Goal: Task Accomplishment & Management: Complete application form

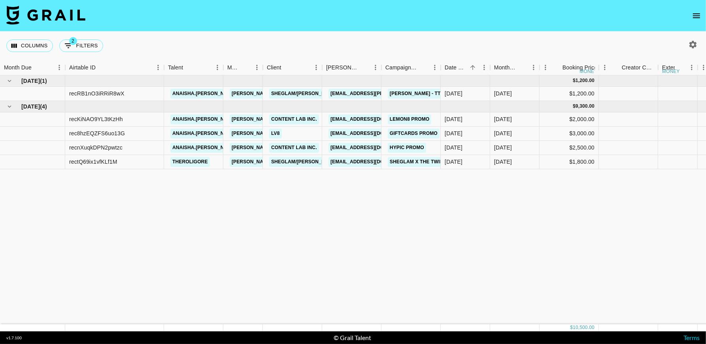
click at [698, 14] on icon "open drawer" at bounding box center [695, 15] width 9 height 9
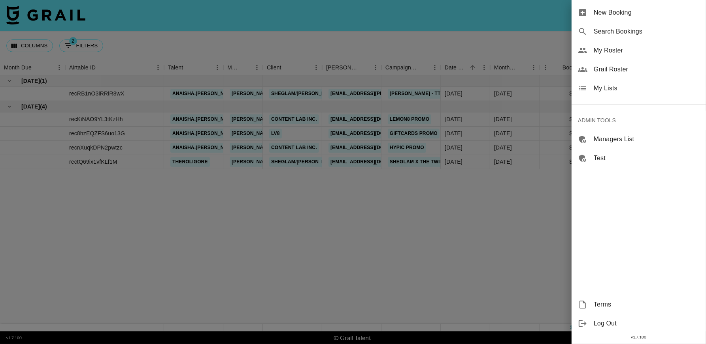
click at [609, 90] on span "My Lists" at bounding box center [646, 88] width 106 height 9
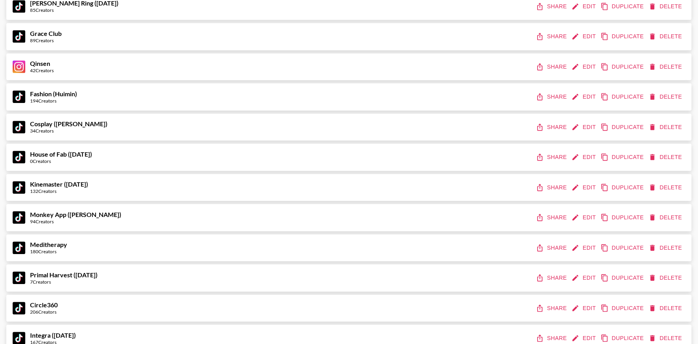
scroll to position [3071, 0]
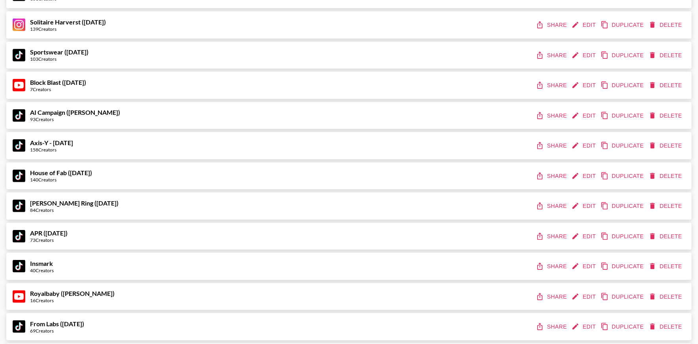
click at [553, 177] on button "Share" at bounding box center [552, 176] width 36 height 15
click at [558, 177] on button "Share" at bounding box center [552, 176] width 36 height 15
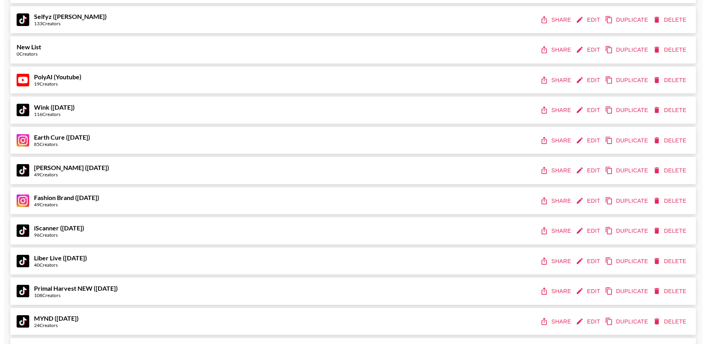
scroll to position [0, 0]
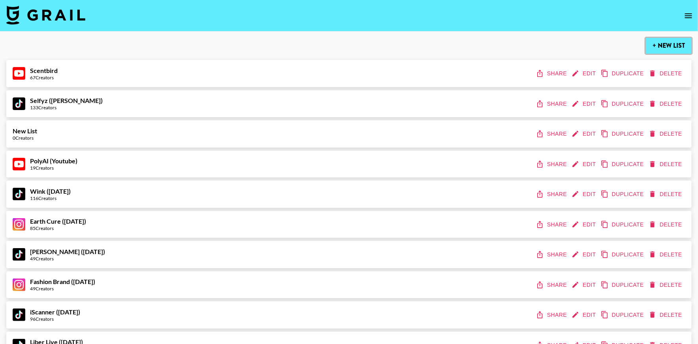
click at [661, 48] on button "+ New List" at bounding box center [669, 46] width 46 height 16
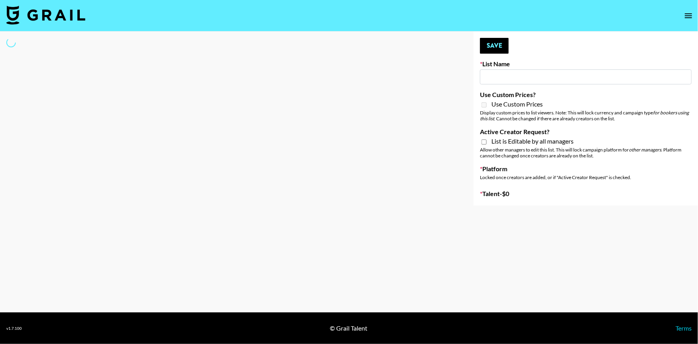
type input "New List"
select select "Song"
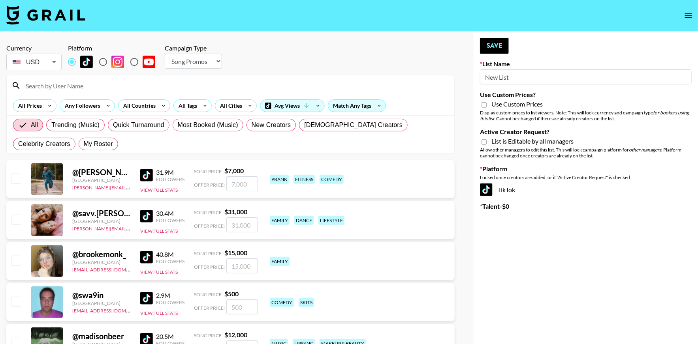
click at [696, 17] on nav at bounding box center [349, 16] width 698 height 32
click at [689, 15] on icon "open drawer" at bounding box center [688, 15] width 9 height 9
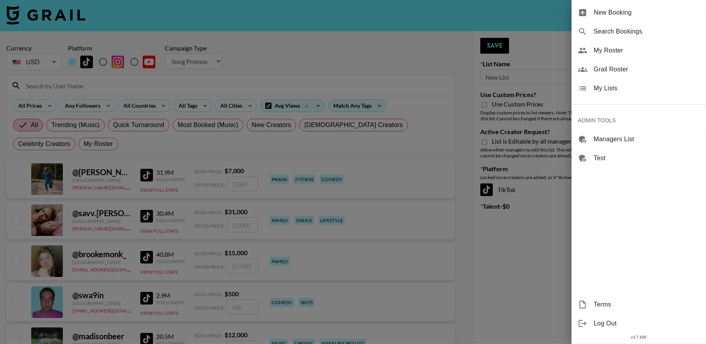
click at [597, 83] on div "My Lists" at bounding box center [638, 88] width 134 height 19
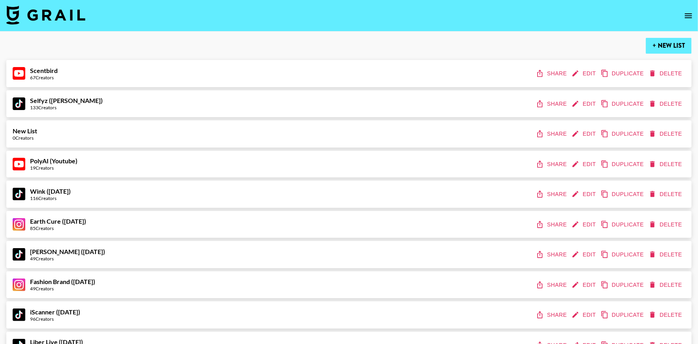
click at [664, 47] on button "+ New List" at bounding box center [669, 46] width 46 height 16
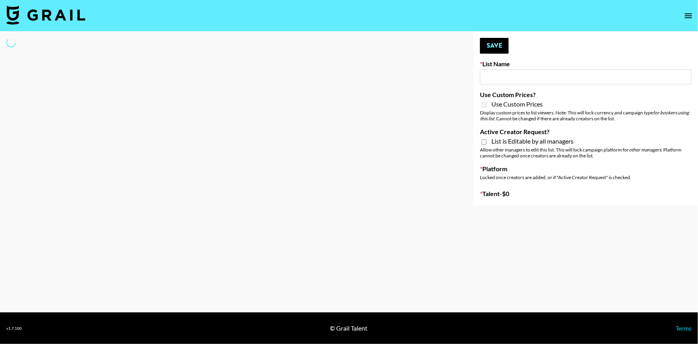
type input "New List"
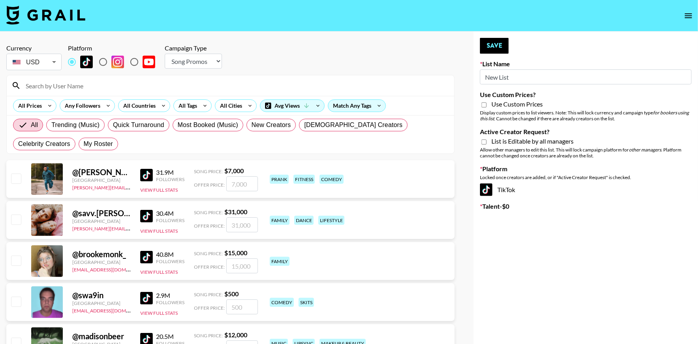
click at [180, 58] on select "Choose Type... Song Promos Brand Promos" at bounding box center [193, 61] width 57 height 15
select select "Brand"
click at [165, 54] on select "Choose Type... Song Promos Brand Promos" at bounding box center [193, 61] width 57 height 15
click at [103, 61] on input "radio" at bounding box center [103, 62] width 17 height 17
radio input "true"
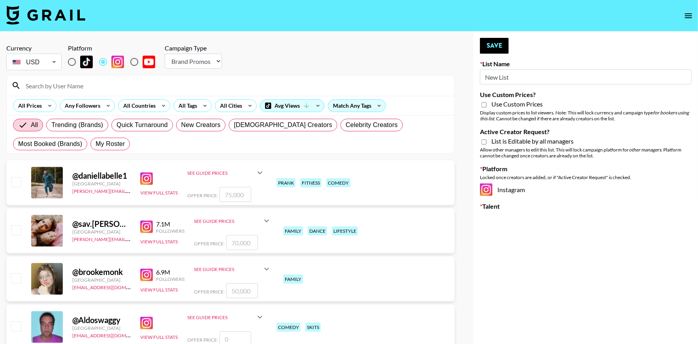
click at [522, 77] on input "New List" at bounding box center [586, 77] width 212 height 15
type input "Cancerguard (11th Sept)"
click at [482, 107] on input "Use Custom Prices?" at bounding box center [484, 105] width 5 height 7
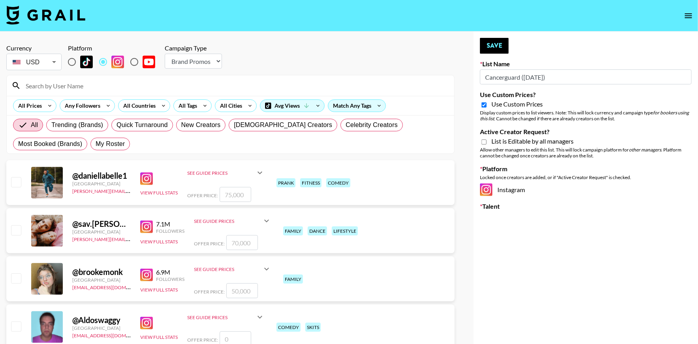
checkbox input "true"
click at [485, 143] on input "Active Creator Request?" at bounding box center [484, 142] width 5 height 7
checkbox input "true"
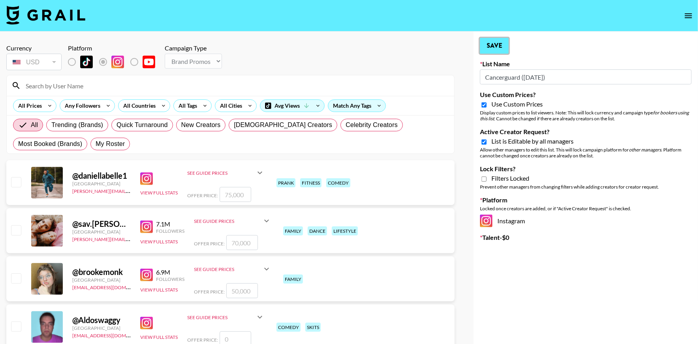
drag, startPoint x: 493, startPoint y: 51, endPoint x: 500, endPoint y: 66, distance: 16.8
click at [493, 51] on button "Save" at bounding box center [494, 46] width 29 height 16
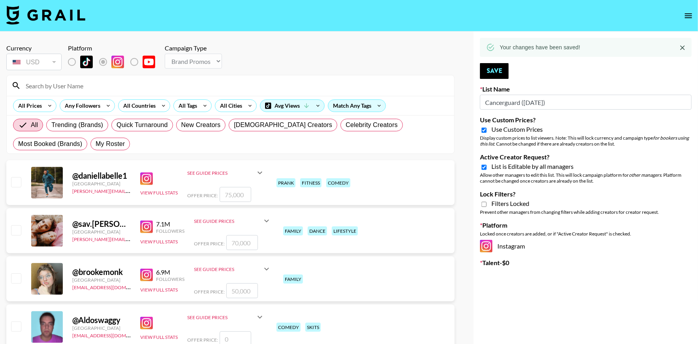
click at [691, 13] on icon "open drawer" at bounding box center [688, 15] width 7 height 5
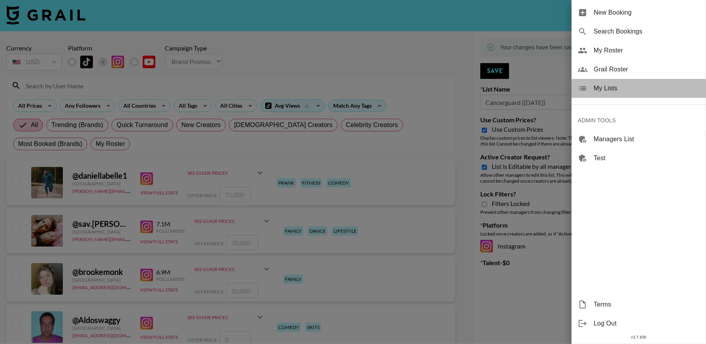
click at [621, 92] on span "My Lists" at bounding box center [646, 88] width 106 height 9
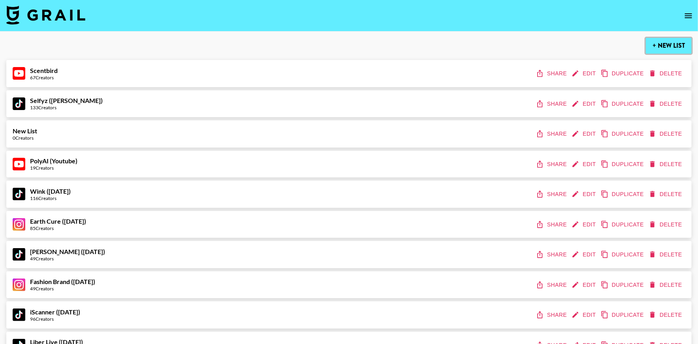
click at [671, 48] on button "+ New List" at bounding box center [669, 46] width 46 height 16
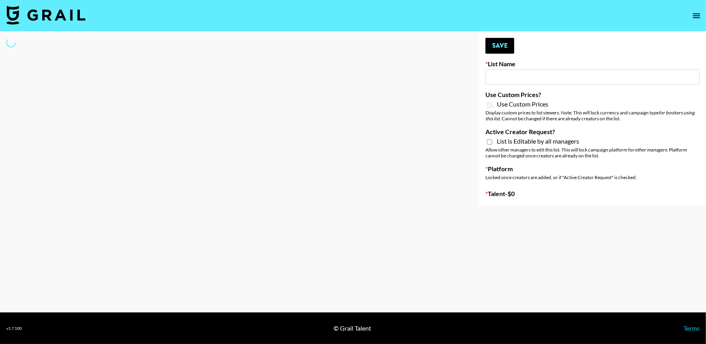
click at [512, 76] on input at bounding box center [592, 77] width 214 height 15
type input "New ListBy"
select select "Song"
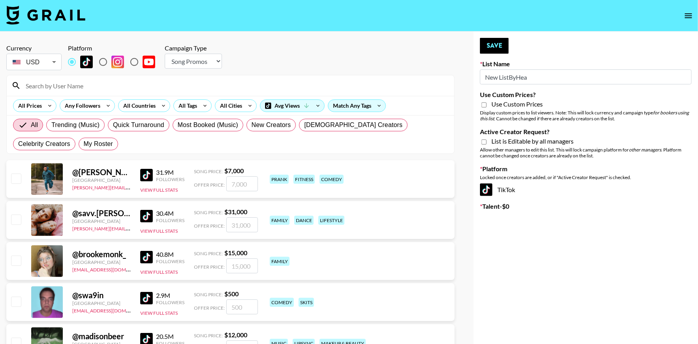
click at [558, 74] on input "New ListByHea" at bounding box center [586, 77] width 212 height 15
type input "ByHeart ([DATE])"
click at [175, 62] on select "Choose Type... Song Promos Brand Promos" at bounding box center [193, 61] width 57 height 15
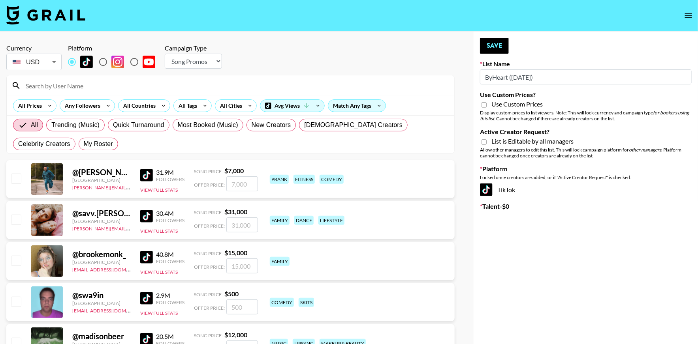
select select "Brand"
click at [165, 54] on select "Choose Type... Song Promos Brand Promos" at bounding box center [193, 61] width 57 height 15
click at [102, 63] on input "radio" at bounding box center [103, 62] width 17 height 17
radio input "true"
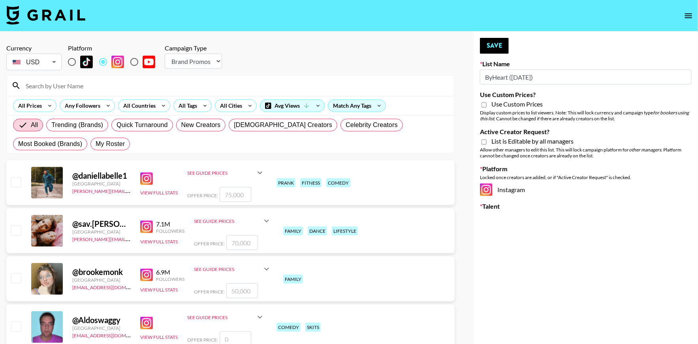
click at [484, 105] on input "Use Custom Prices?" at bounding box center [484, 105] width 5 height 7
checkbox input "true"
click at [485, 143] on input "Active Creator Request?" at bounding box center [484, 142] width 5 height 7
checkbox input "true"
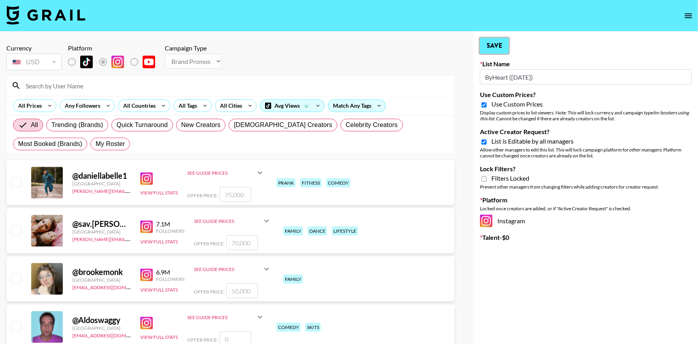
click at [499, 47] on button "Save" at bounding box center [494, 46] width 29 height 16
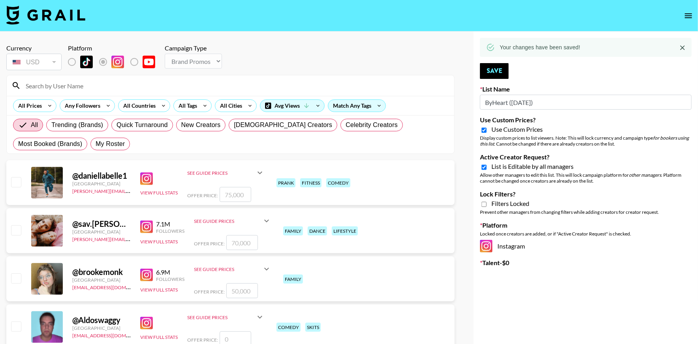
click at [690, 15] on icon "open drawer" at bounding box center [688, 15] width 9 height 9
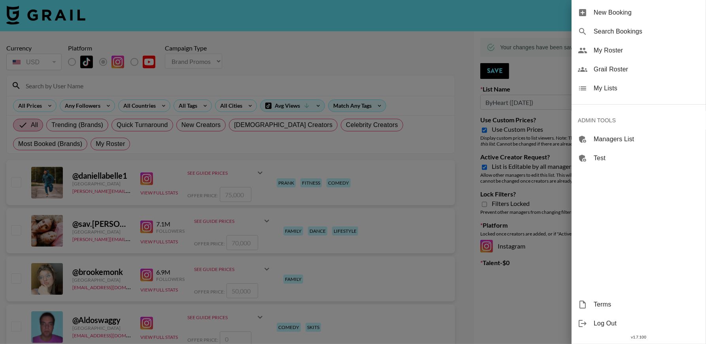
click at [617, 90] on span "My Lists" at bounding box center [646, 88] width 106 height 9
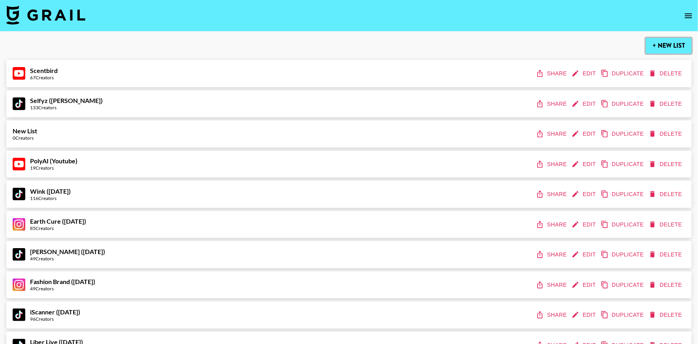
click at [671, 47] on button "+ New List" at bounding box center [669, 46] width 46 height 16
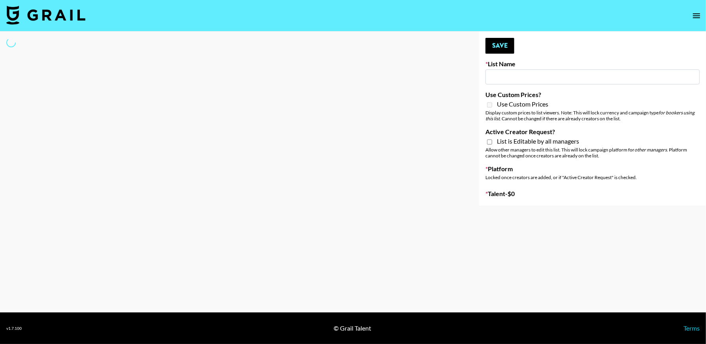
type input "New List"
select select "Song"
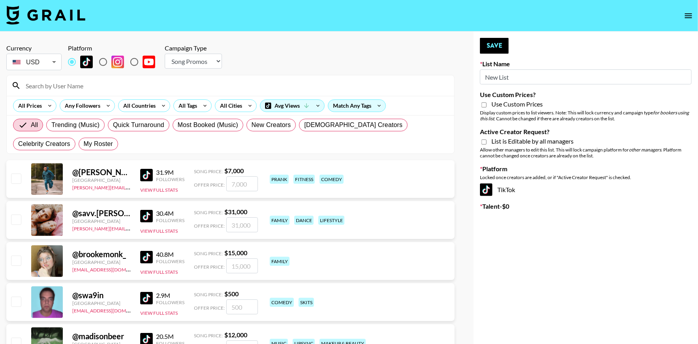
click at [518, 75] on input "New List" at bounding box center [586, 77] width 212 height 15
type input "Superpower (11th Sept)"
click at [205, 63] on select "Choose Type... Song Promos Brand Promos" at bounding box center [193, 61] width 57 height 15
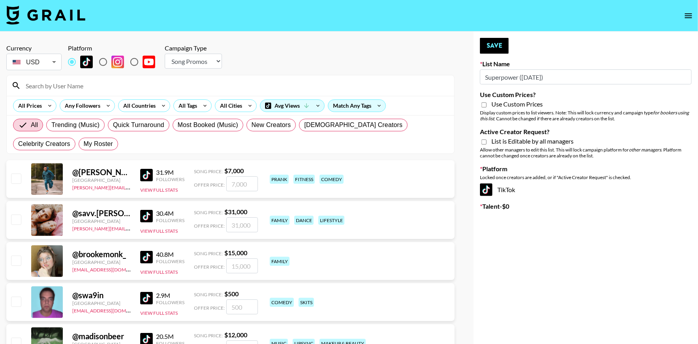
select select "Brand"
click at [165, 54] on select "Choose Type... Song Promos Brand Promos" at bounding box center [193, 61] width 57 height 15
click at [100, 62] on input "radio" at bounding box center [103, 62] width 17 height 17
radio input "true"
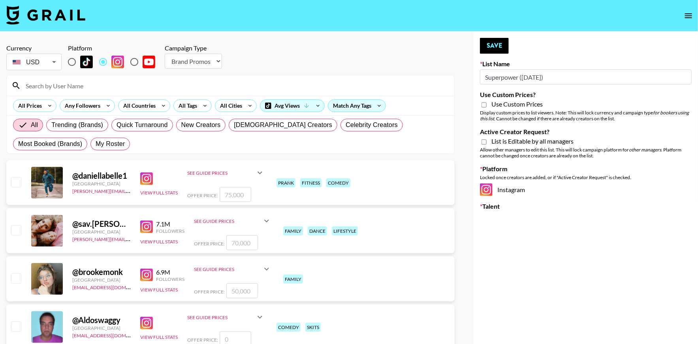
click at [484, 105] on input "Use Custom Prices?" at bounding box center [484, 105] width 5 height 7
checkbox input "false"
click at [482, 141] on input "Active Creator Request?" at bounding box center [484, 142] width 5 height 7
checkbox input "true"
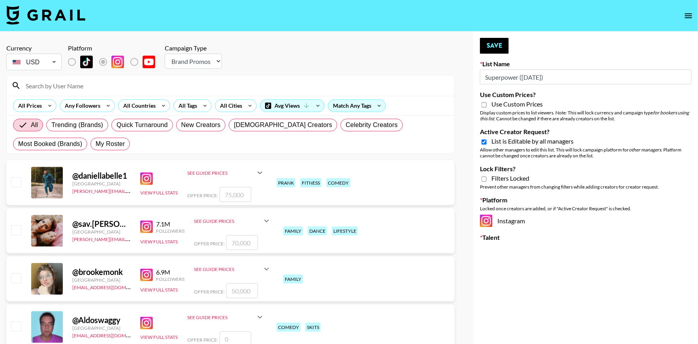
click at [483, 105] on input "Use Custom Prices?" at bounding box center [484, 105] width 5 height 7
checkbox input "true"
click at [496, 47] on button "Save" at bounding box center [494, 46] width 29 height 16
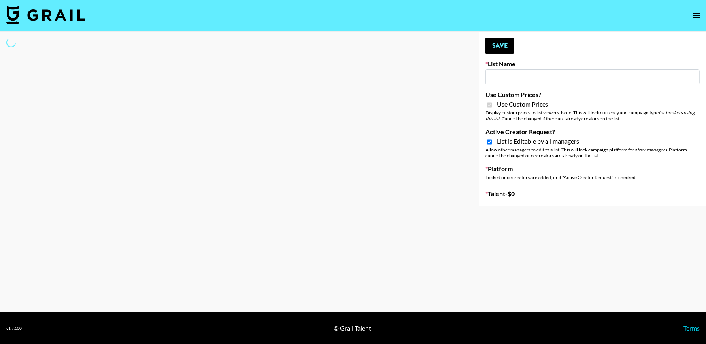
type input "Cancerguard (11th Sept)"
checkbox input "true"
select select "Brand"
type input "ByHeart ([DATE])"
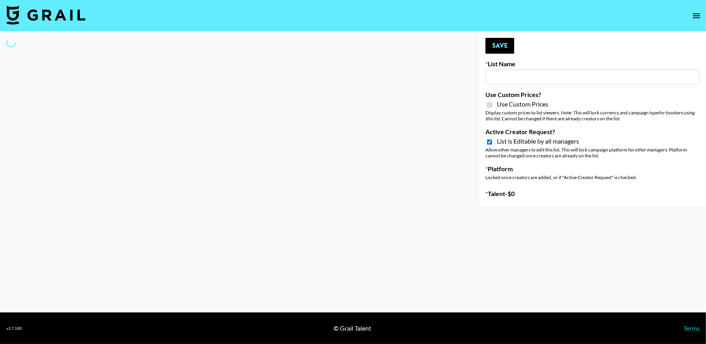
checkbox input "true"
select select "Brand"
type input "Superpower ([DATE])"
checkbox input "true"
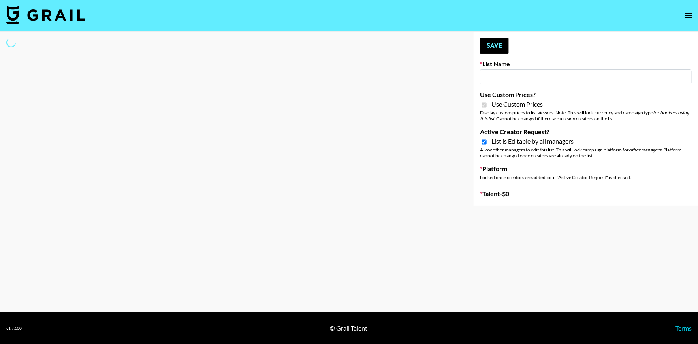
checkbox input "true"
select select "Brand"
